Goal: Task Accomplishment & Management: Complete application form

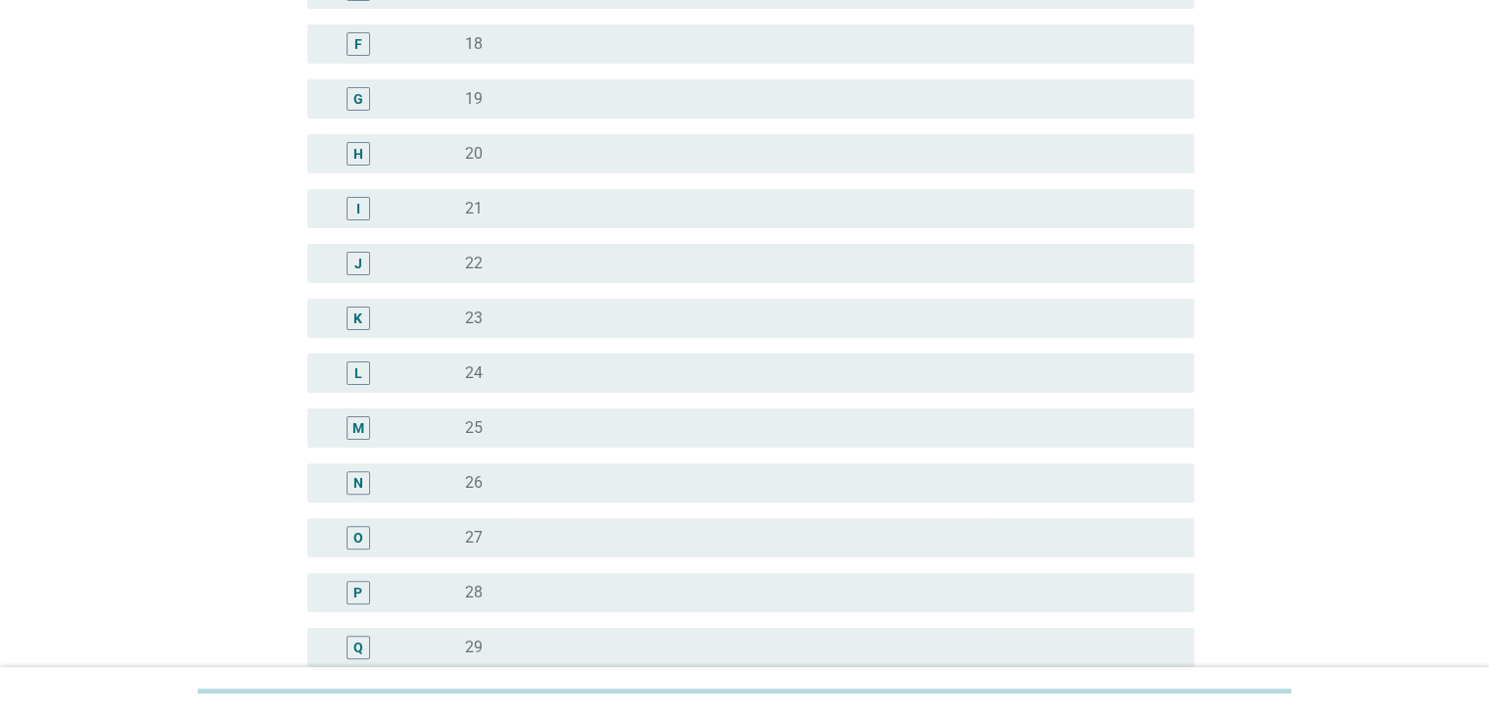
scroll to position [881, 0]
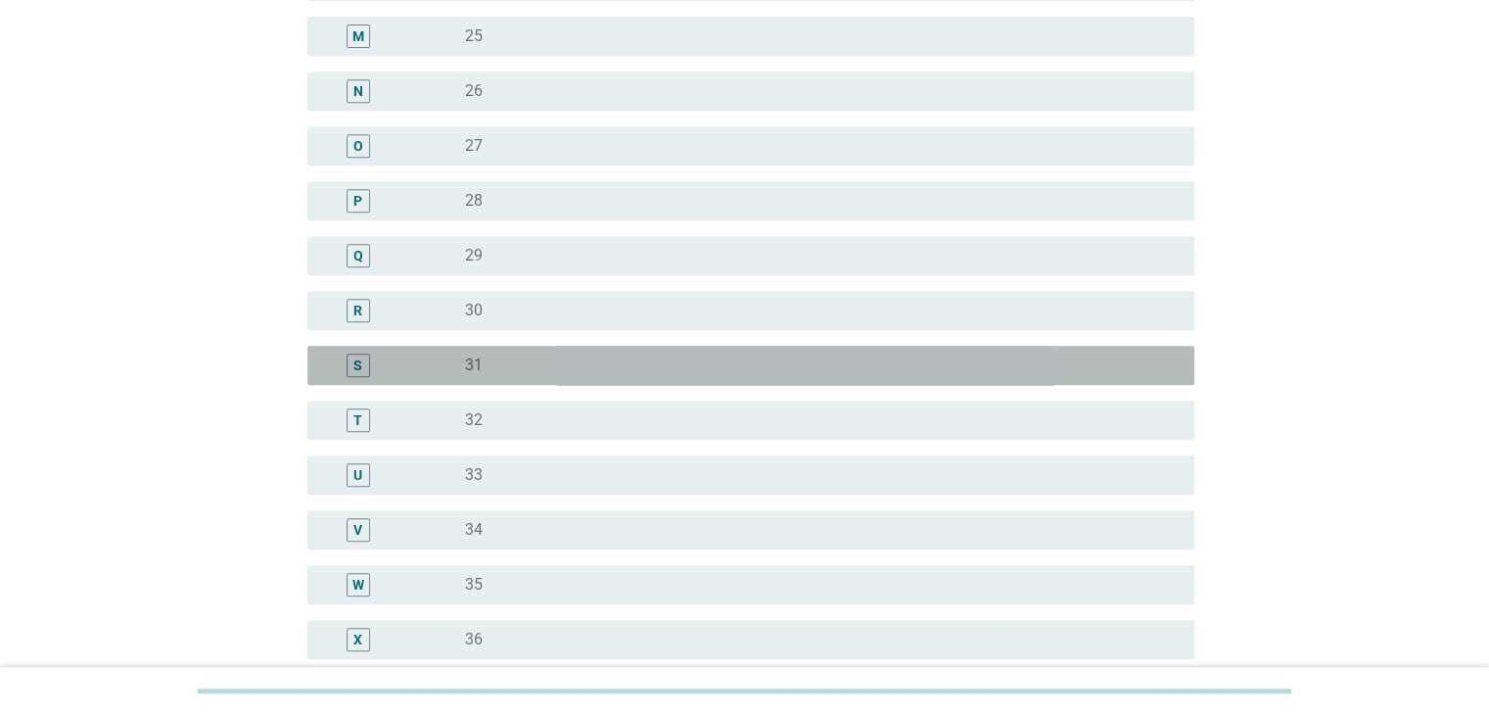
click at [501, 366] on div "radio_button_unchecked 31" at bounding box center [813, 365] width 697 height 20
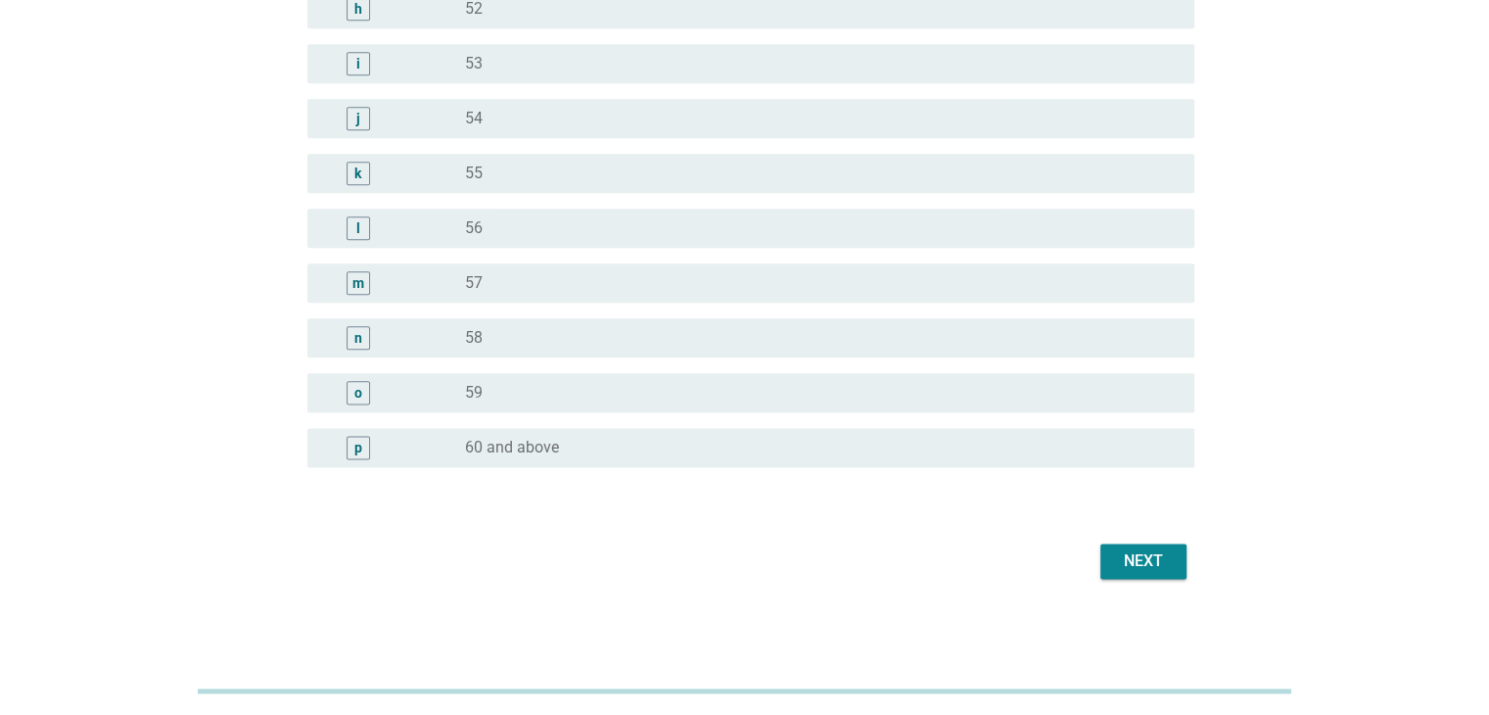
scroll to position [2393, 0]
click at [1138, 563] on div "Next" at bounding box center [1143, 556] width 55 height 23
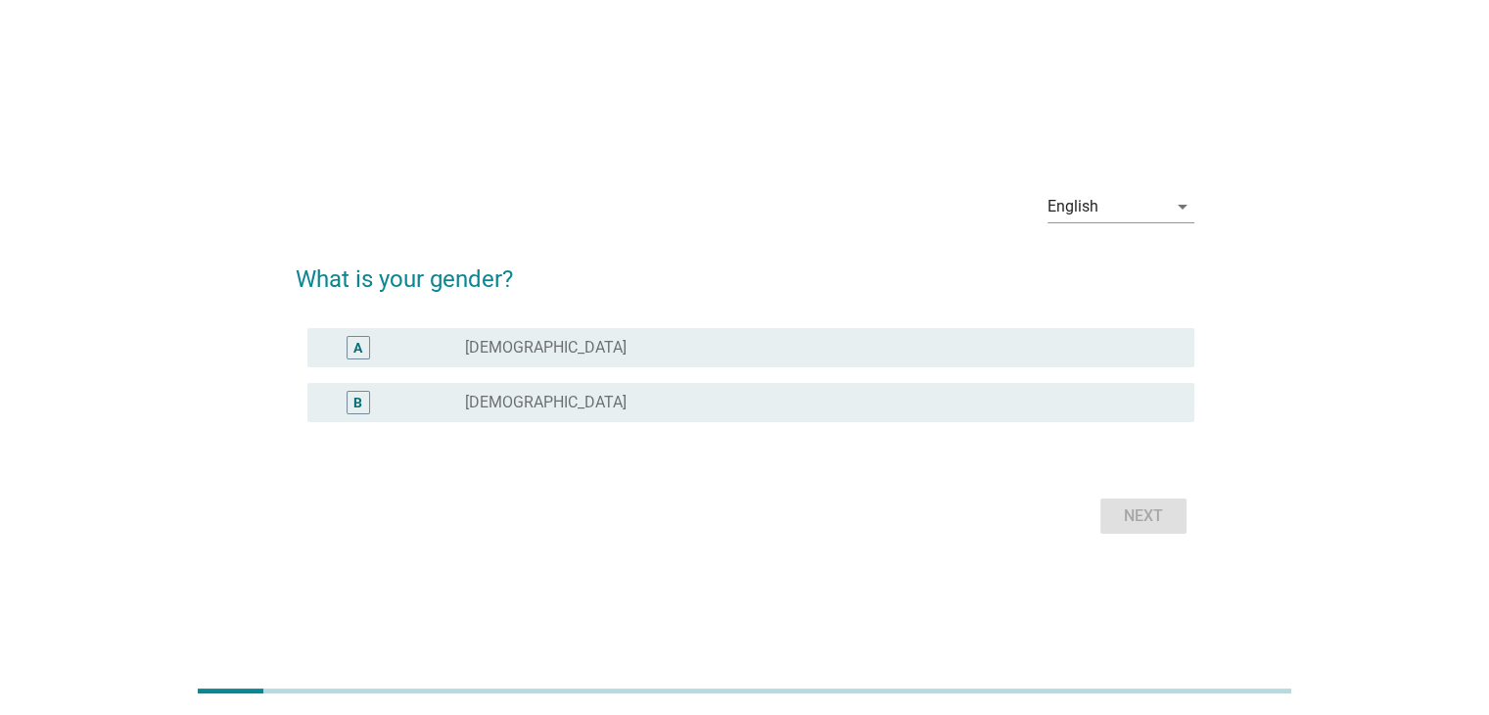
click at [997, 344] on div "radio_button_unchecked [DEMOGRAPHIC_DATA]" at bounding box center [813, 348] width 697 height 20
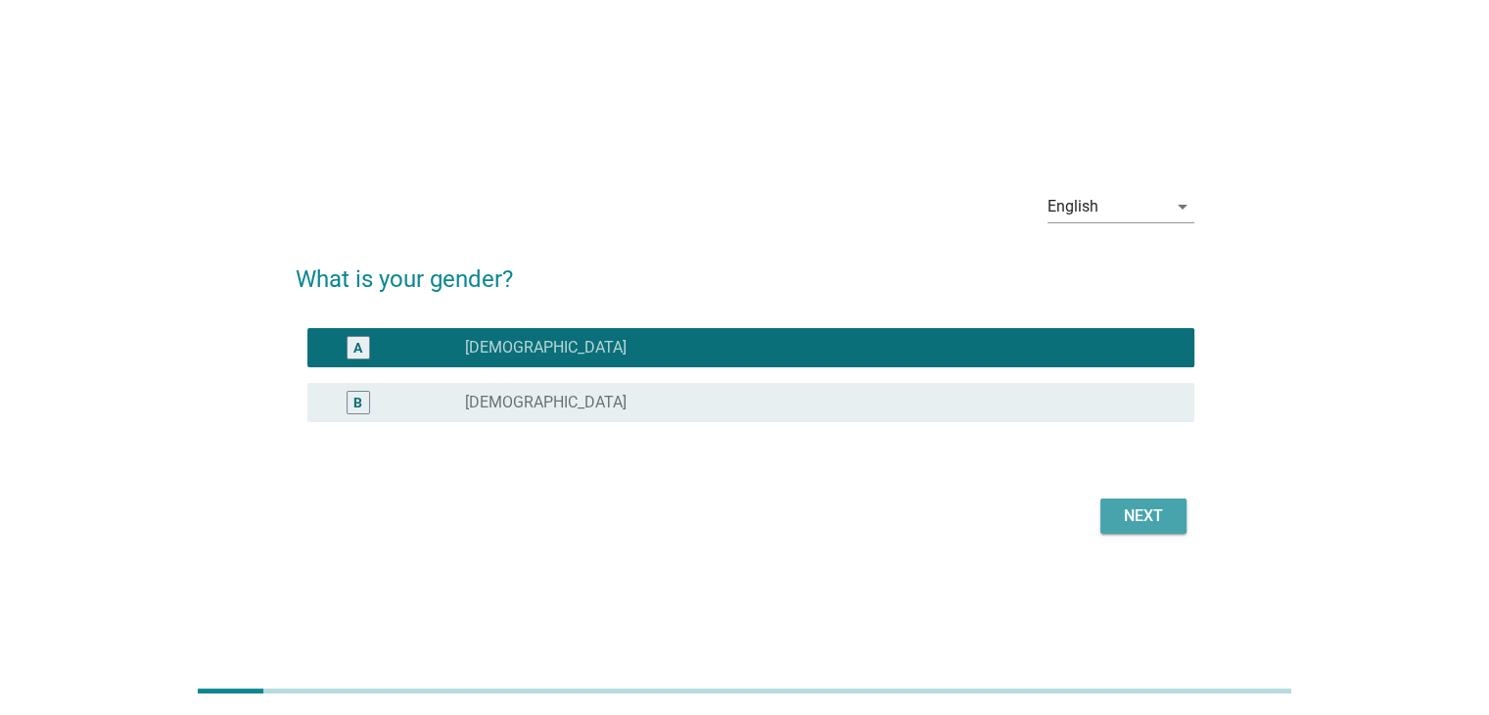
click at [1135, 514] on div "Next" at bounding box center [1143, 515] width 55 height 23
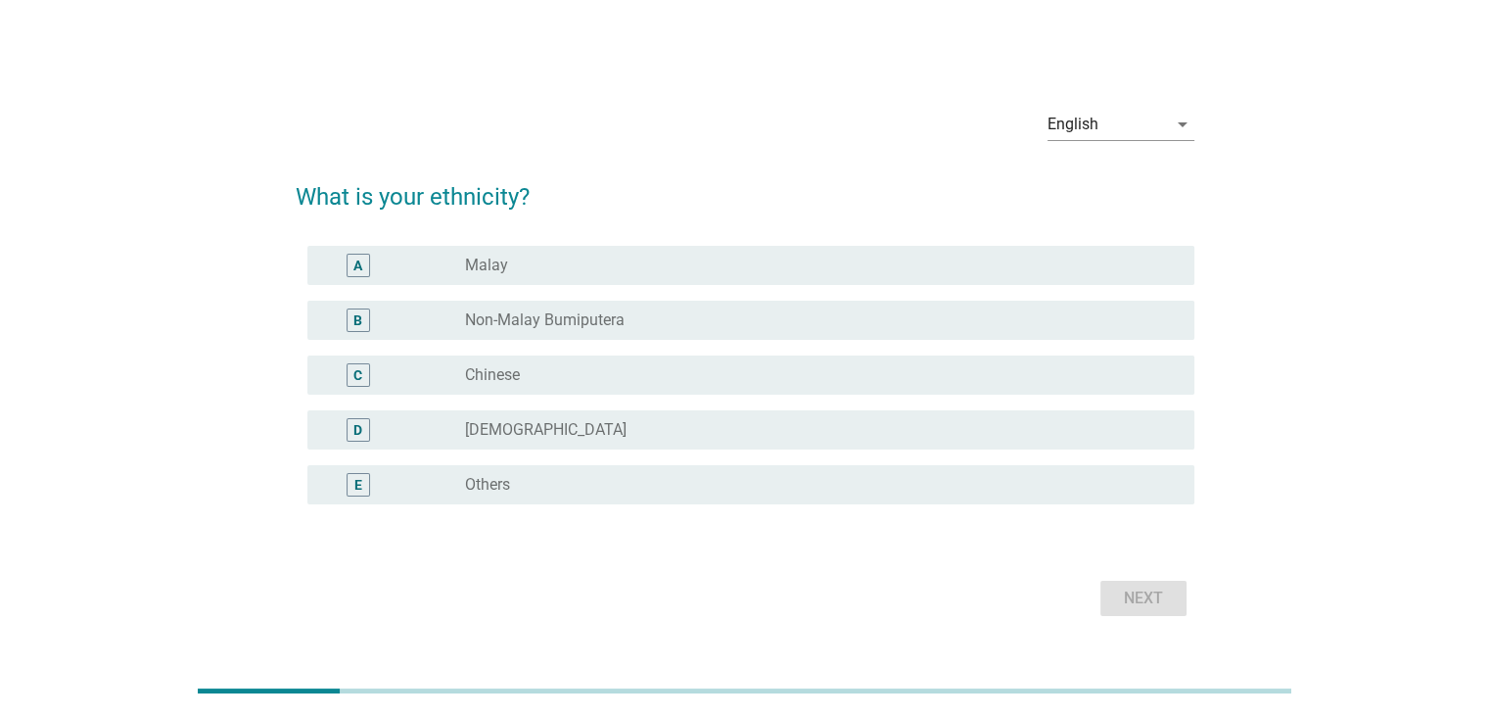
click at [668, 389] on div "C radio_button_unchecked Chinese" at bounding box center [750, 374] width 887 height 39
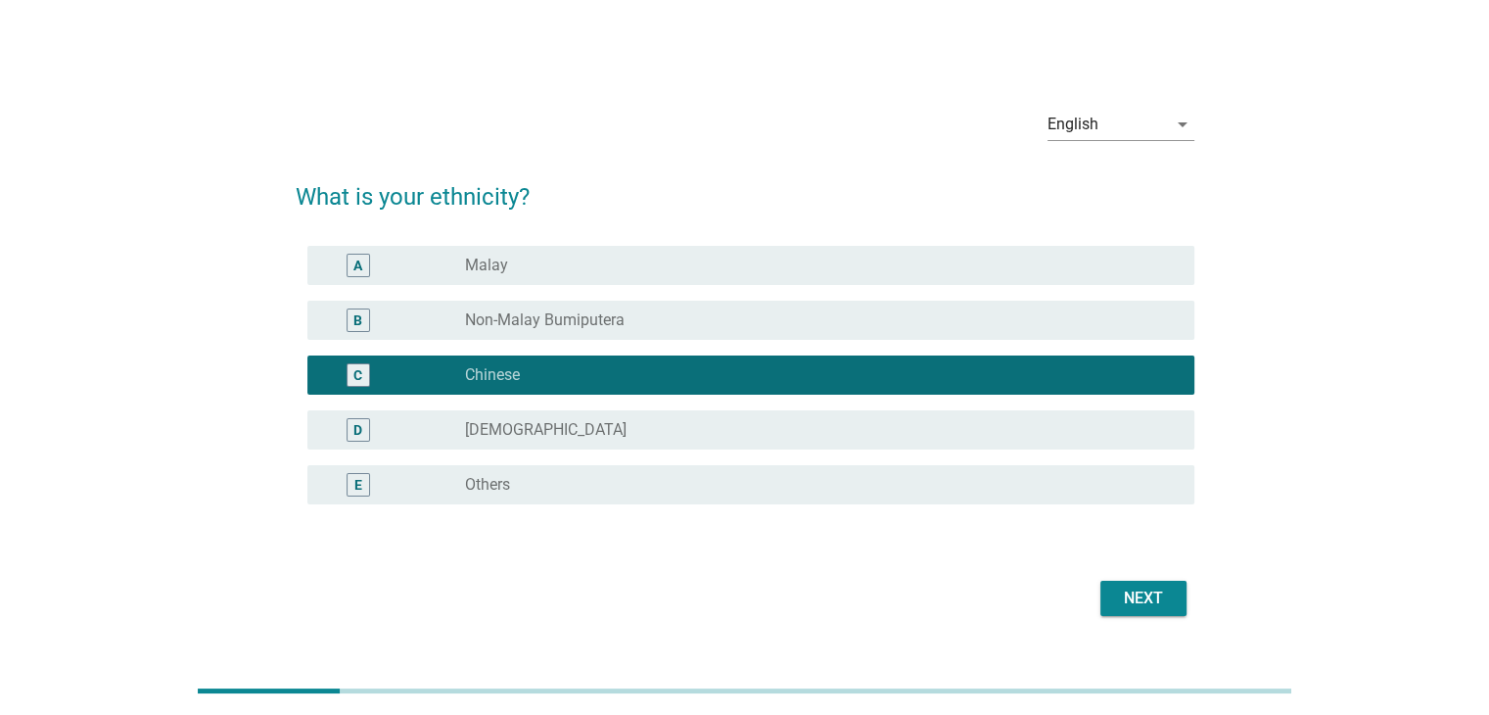
click at [1111, 590] on button "Next" at bounding box center [1144, 598] width 86 height 35
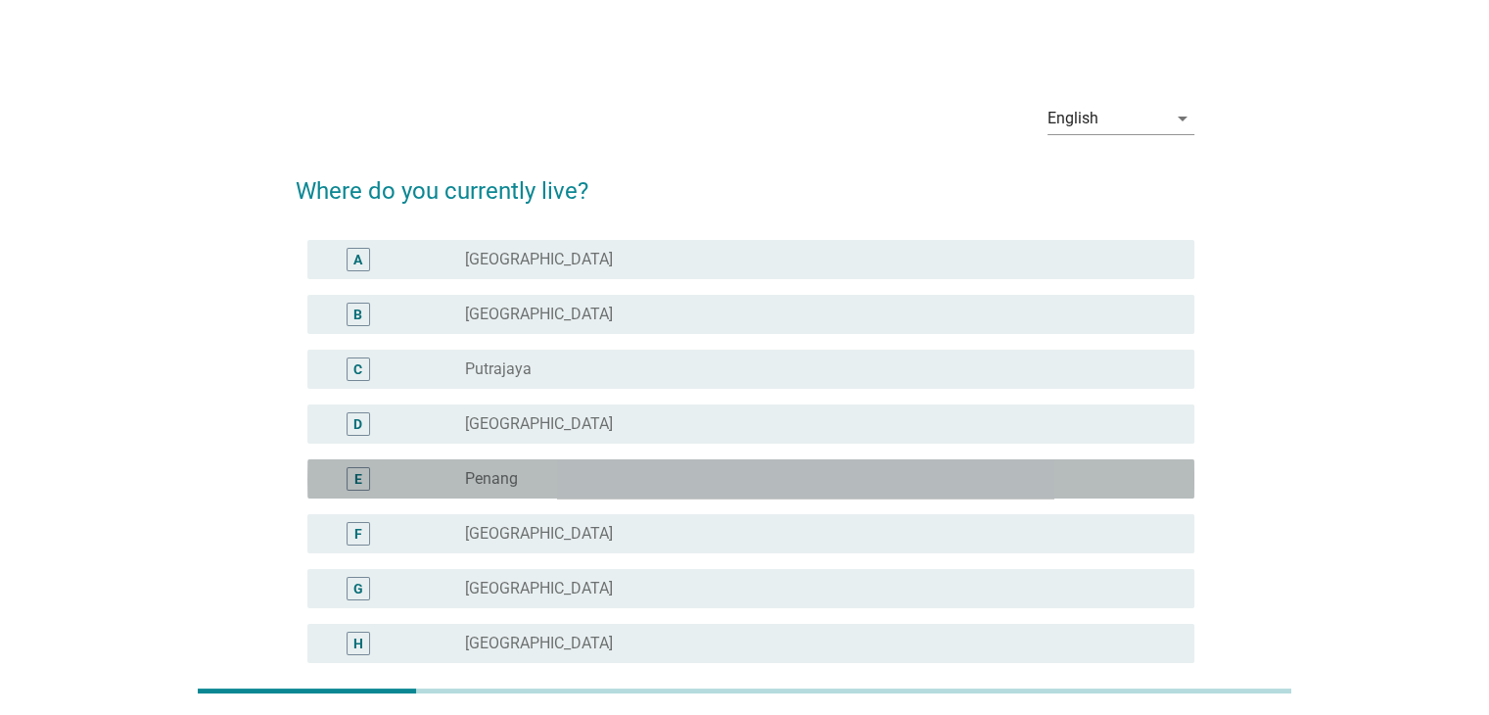
click at [599, 487] on div "radio_button_unchecked Penang" at bounding box center [813, 479] width 697 height 20
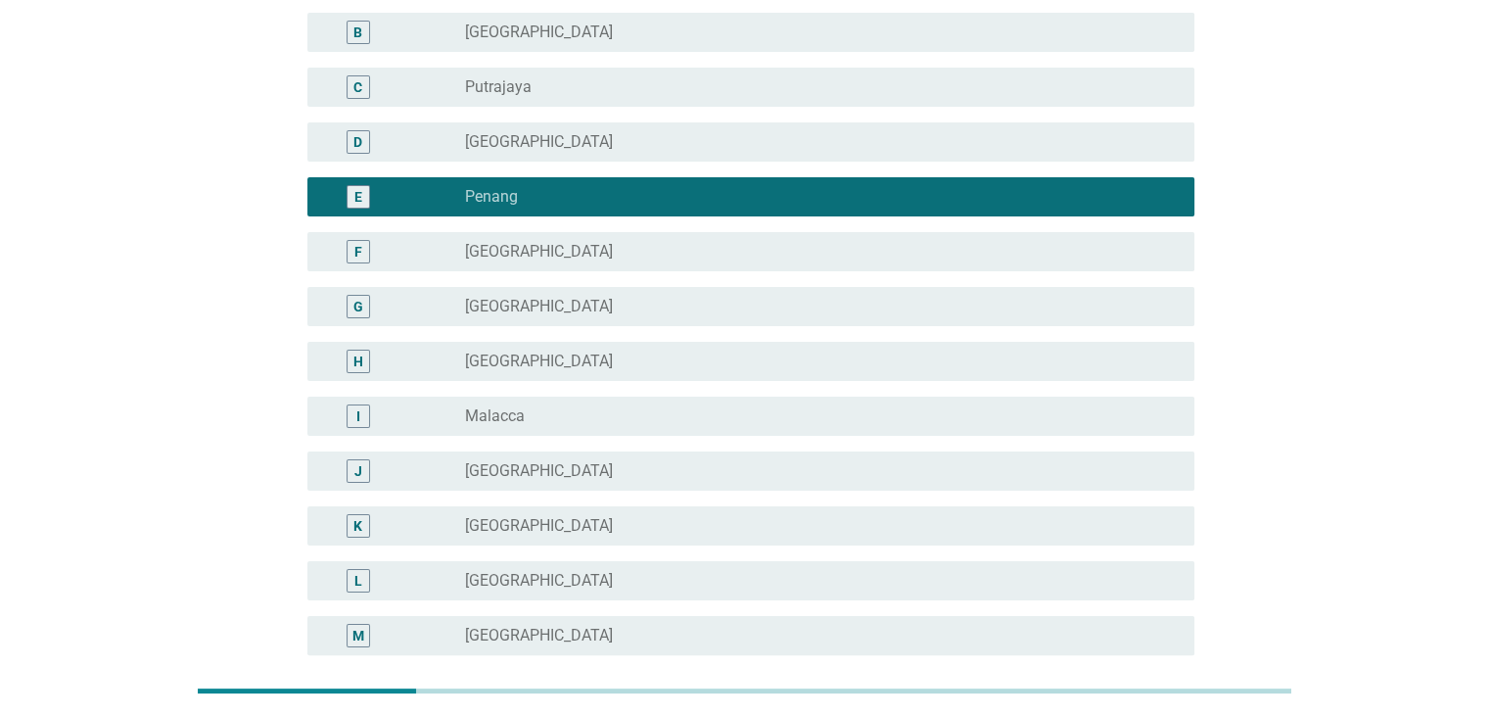
scroll to position [587, 0]
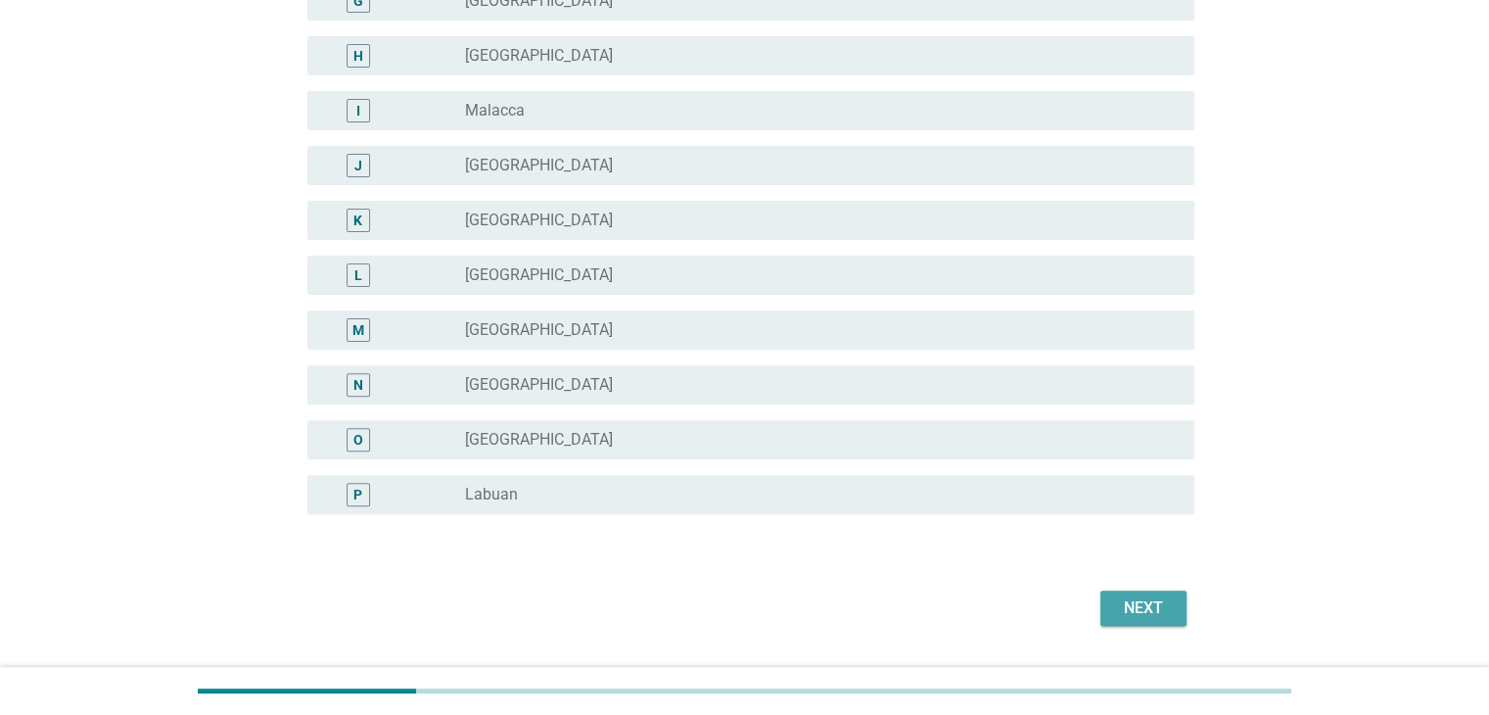
click at [1112, 604] on button "Next" at bounding box center [1144, 607] width 86 height 35
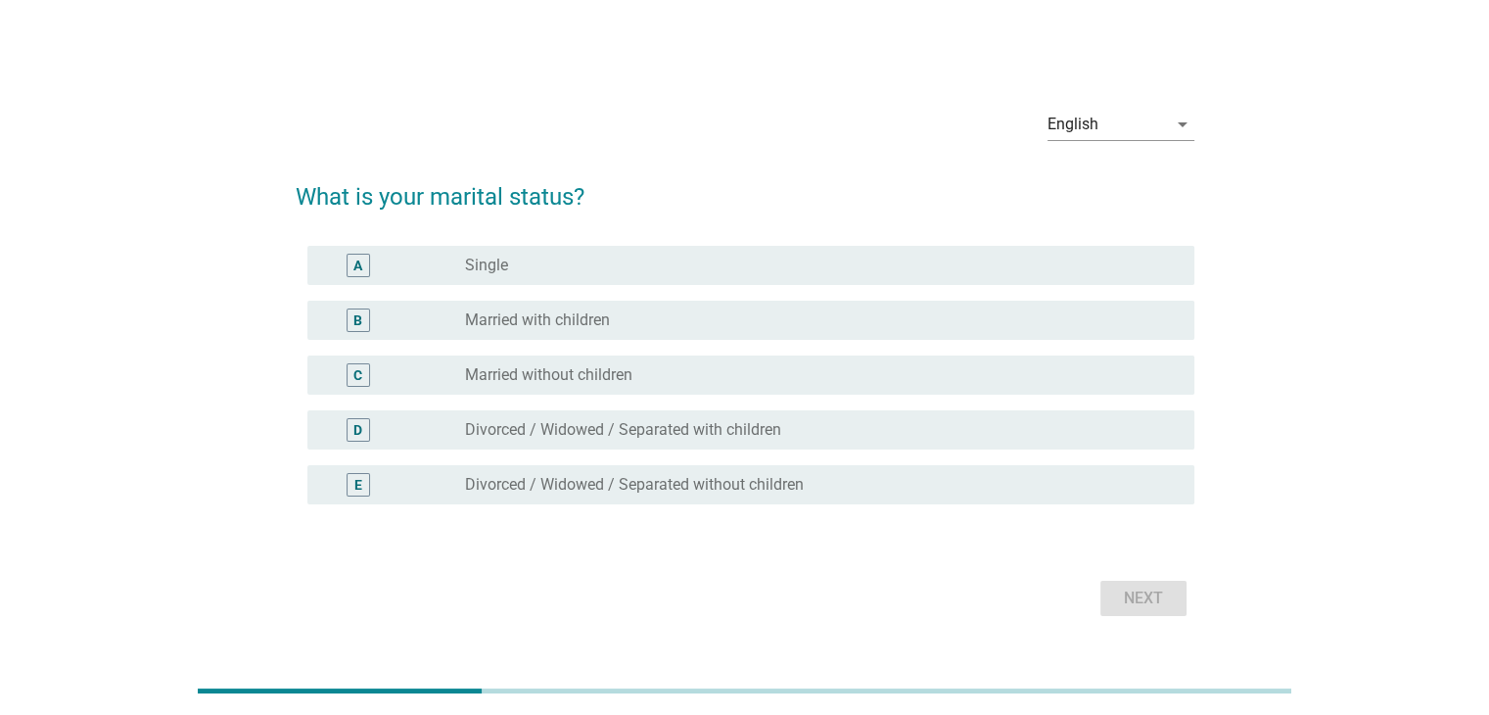
click at [737, 258] on div "radio_button_unchecked Single" at bounding box center [813, 266] width 697 height 20
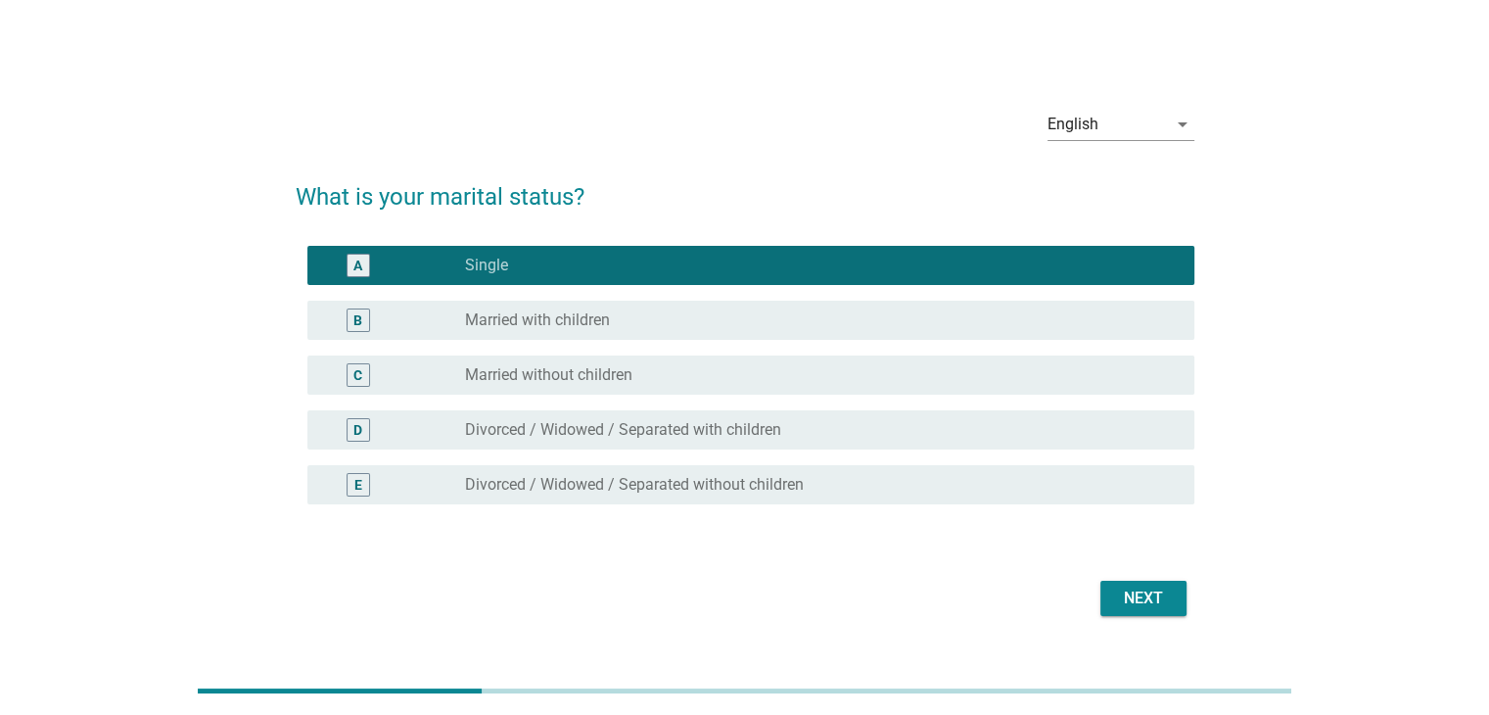
click at [1164, 608] on div "Next" at bounding box center [1143, 597] width 55 height 23
